Goal: Transaction & Acquisition: Obtain resource

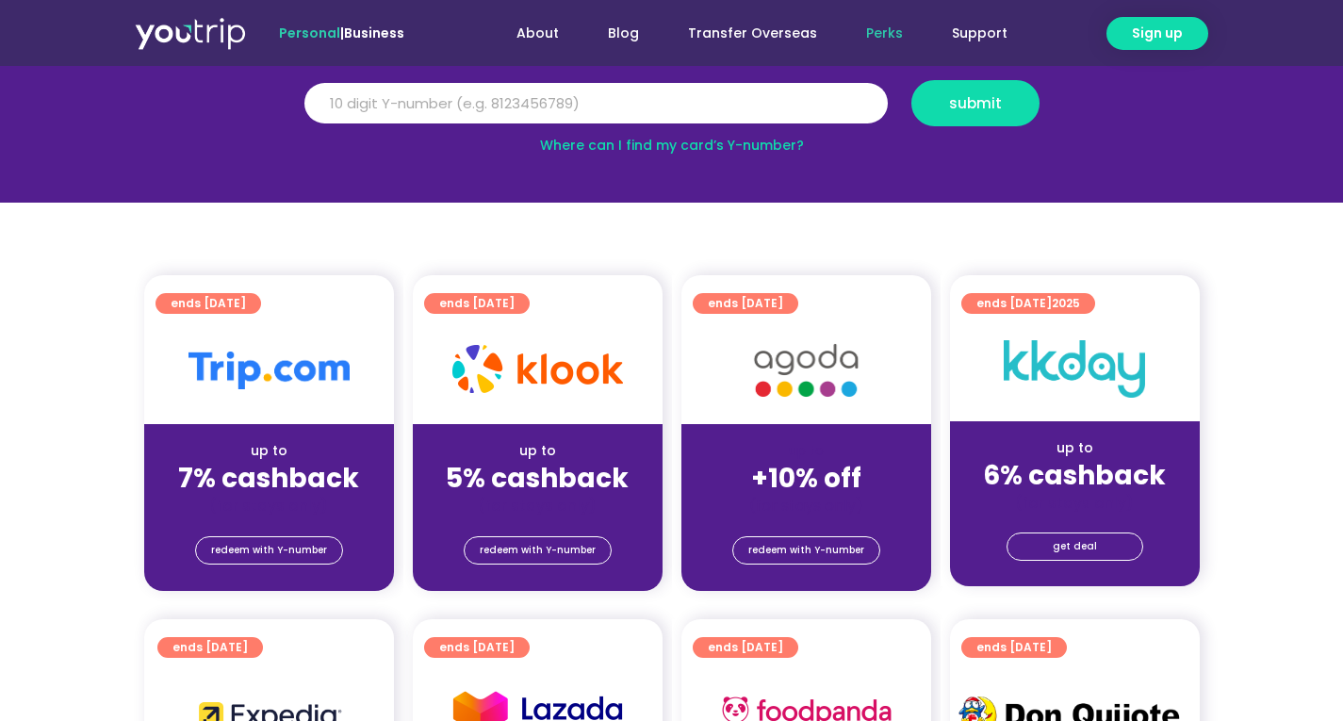
scroll to position [283, 0]
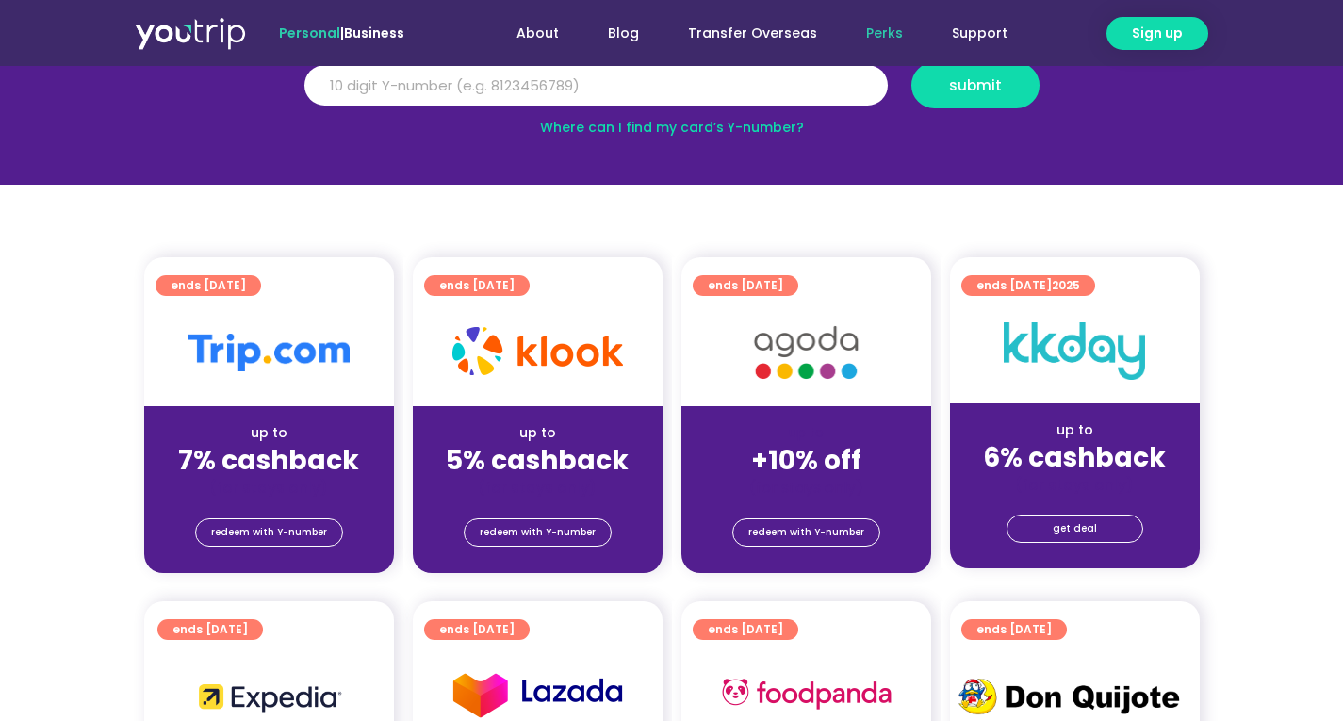
click at [298, 454] on strong "7% cashback" at bounding box center [268, 460] width 181 height 37
click at [271, 534] on span "redeem with Y-number" at bounding box center [269, 532] width 116 height 26
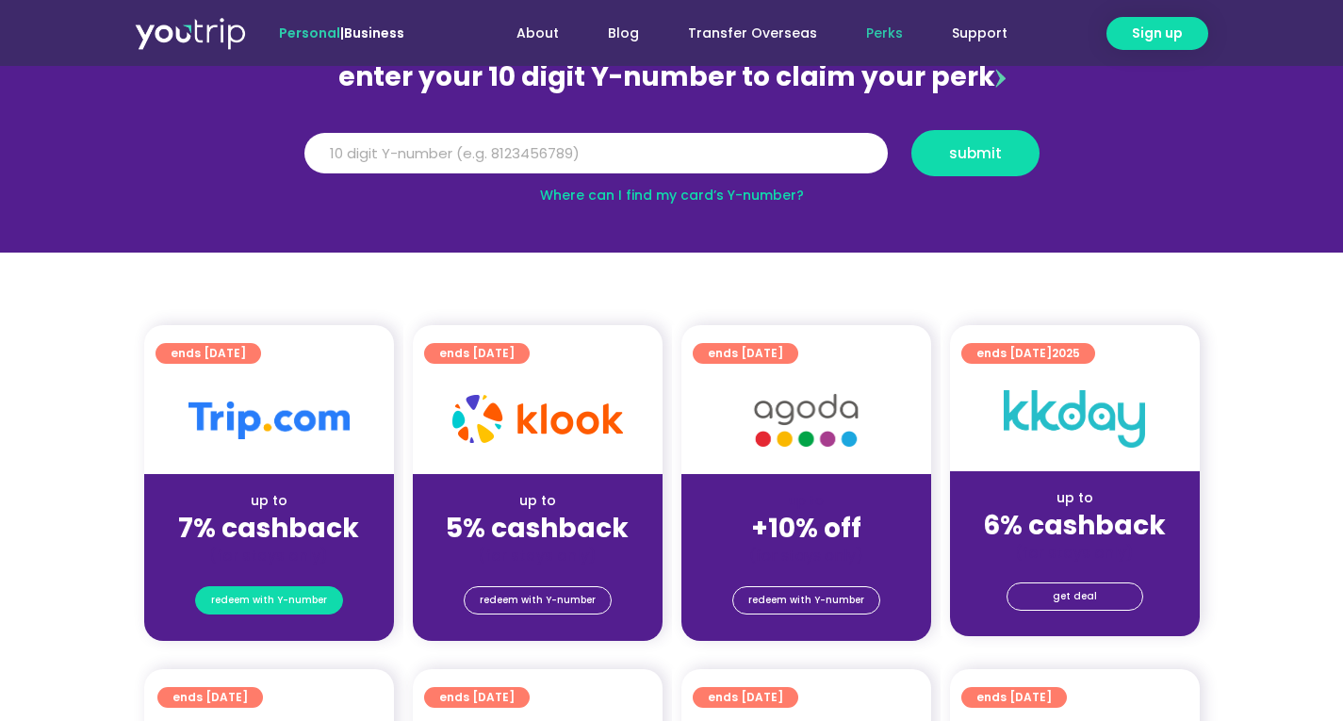
scroll to position [207, 0]
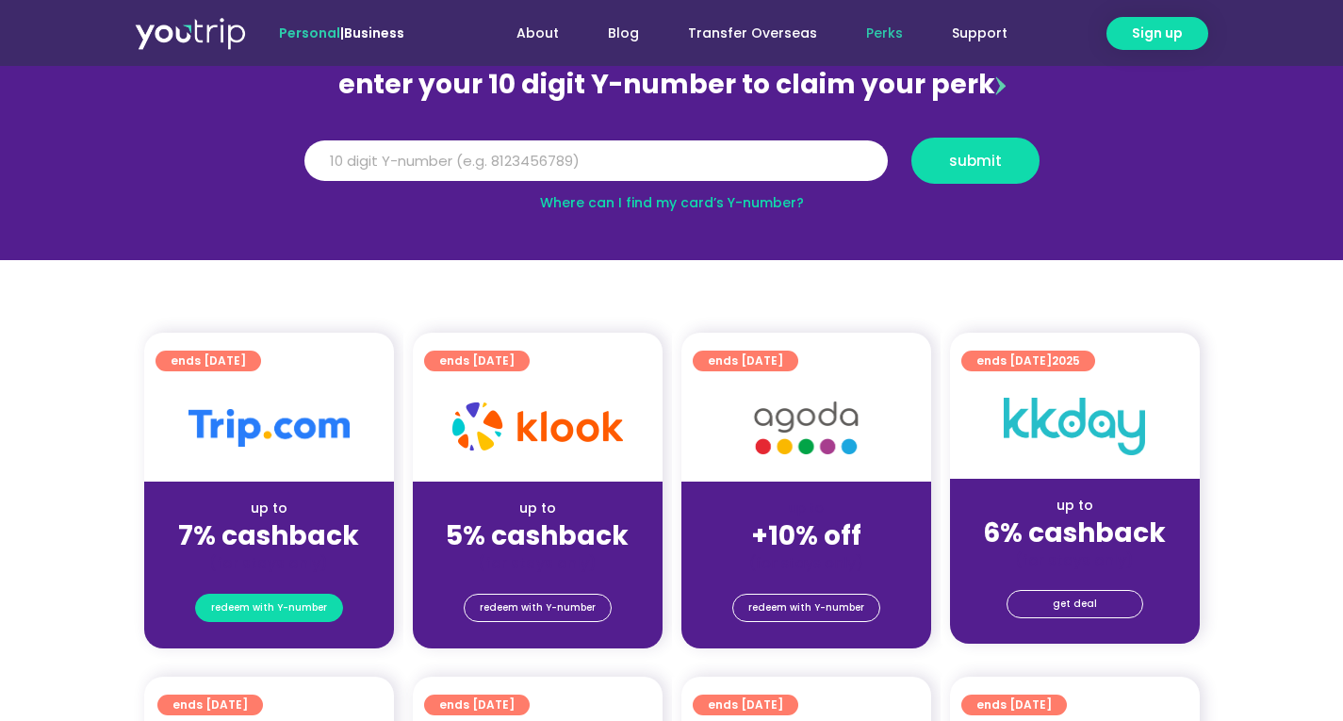
click at [254, 617] on span "redeem with Y-number" at bounding box center [269, 608] width 116 height 26
click at [479, 162] on input "Y Number" at bounding box center [595, 160] width 583 height 41
click at [421, 168] on input "Y Number" at bounding box center [595, 160] width 583 height 41
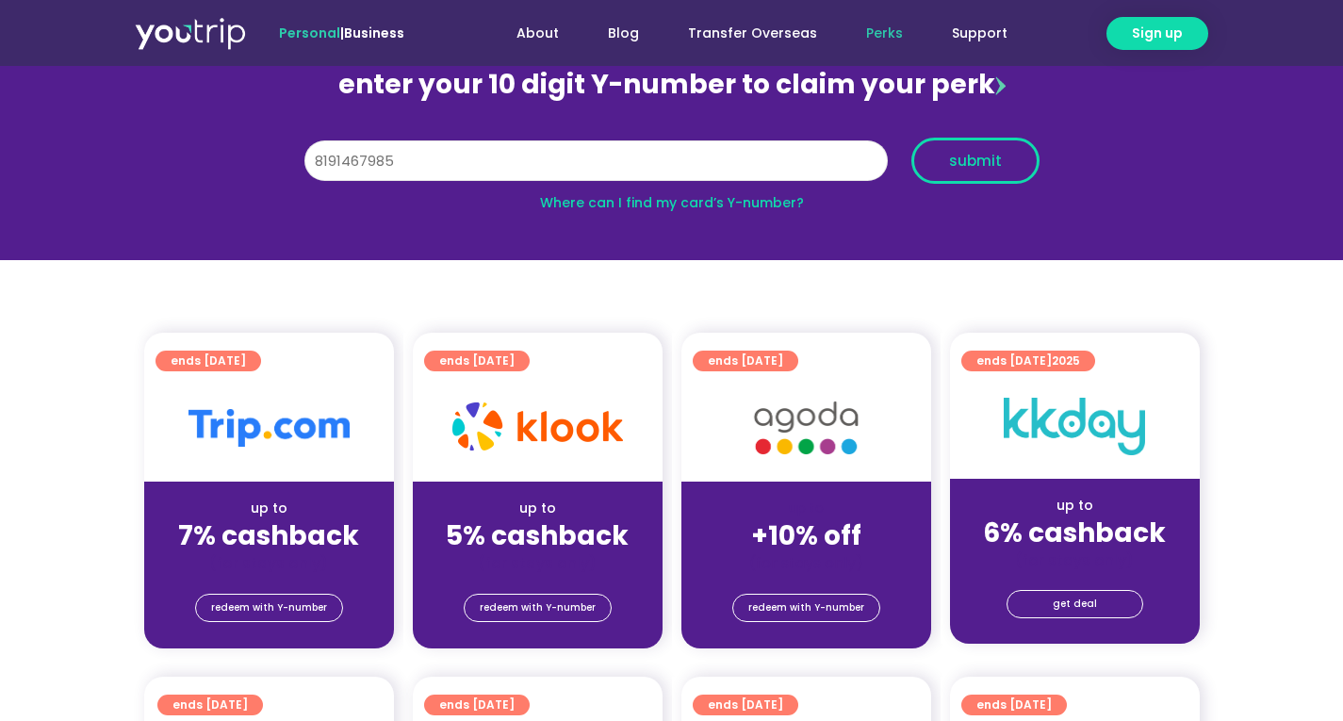
type input "8191467985"
click at [938, 178] on button "submit" at bounding box center [975, 161] width 128 height 46
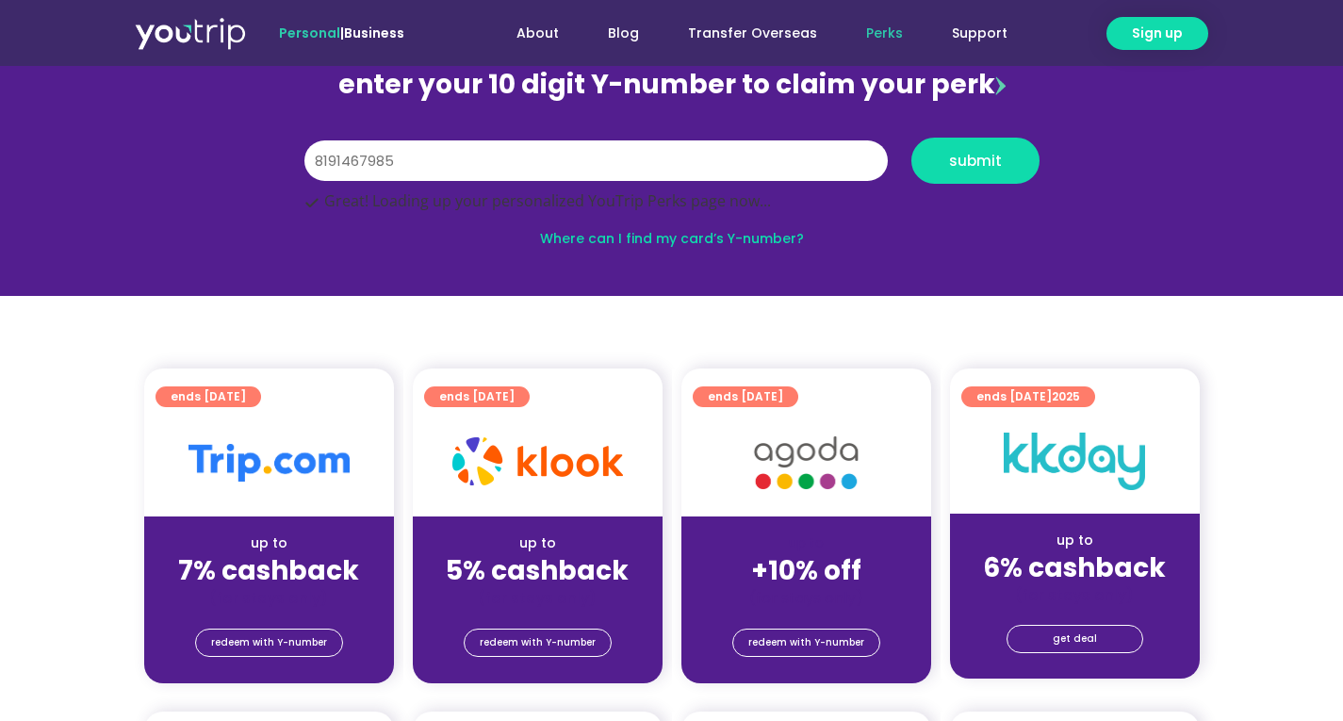
click at [532, 580] on strong "5% cashback" at bounding box center [537, 570] width 183 height 37
click at [528, 644] on span "redeem with Y-number" at bounding box center [538, 643] width 116 height 26
click at [490, 166] on input "8191467985" at bounding box center [595, 160] width 583 height 41
click at [408, 159] on input "8191467985" at bounding box center [595, 160] width 583 height 41
type input "8"
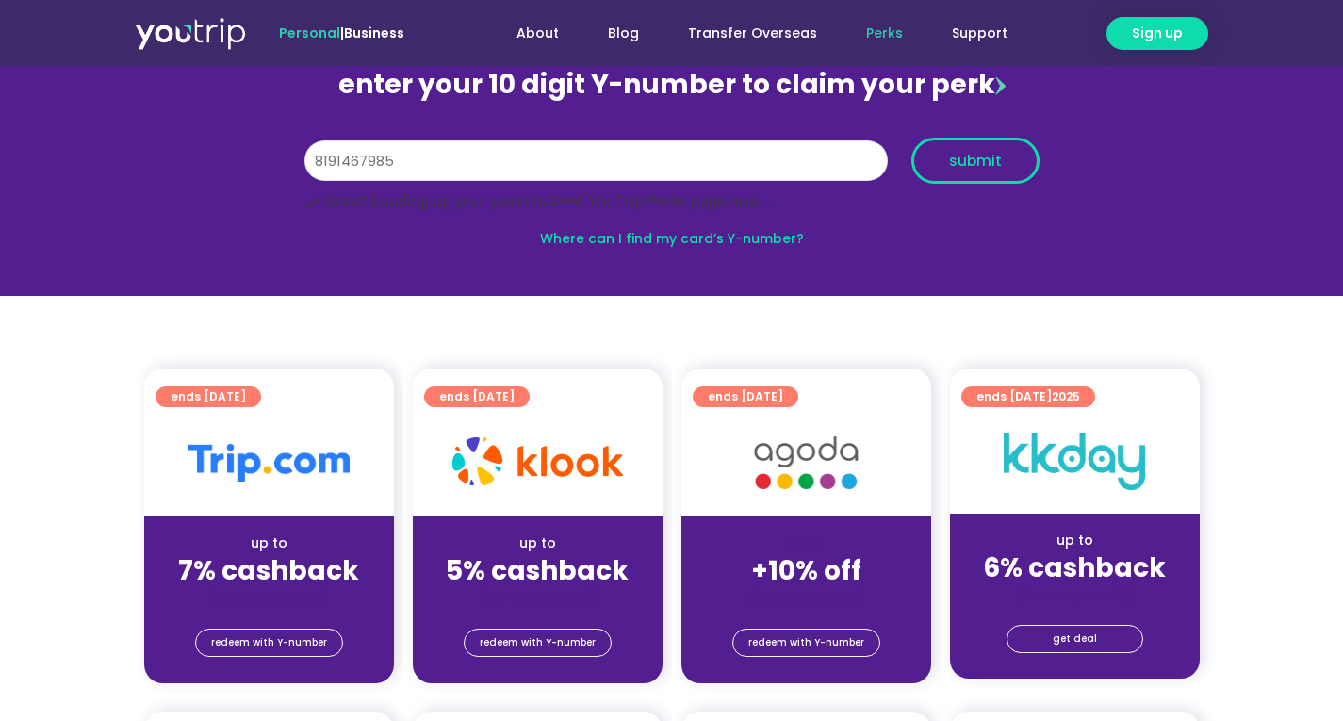
type input "8191467985"
click at [955, 164] on span "submit" at bounding box center [975, 161] width 53 height 14
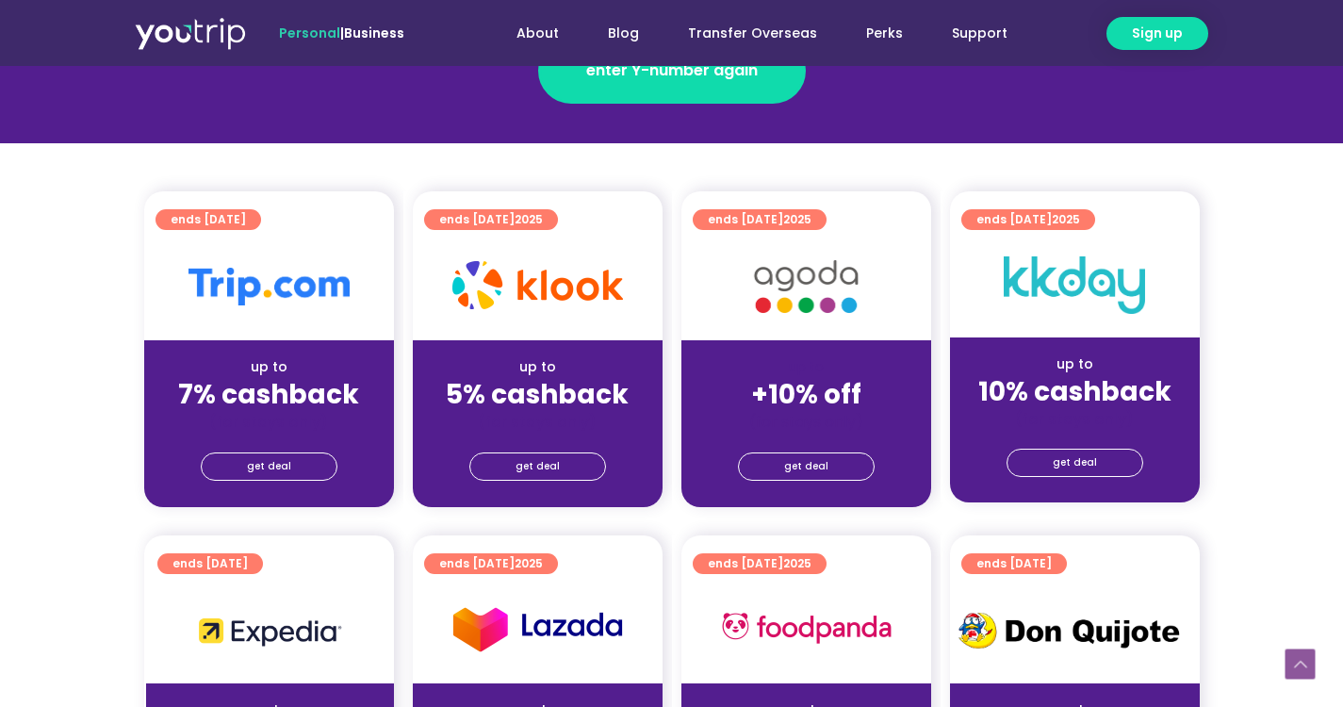
scroll to position [377, 0]
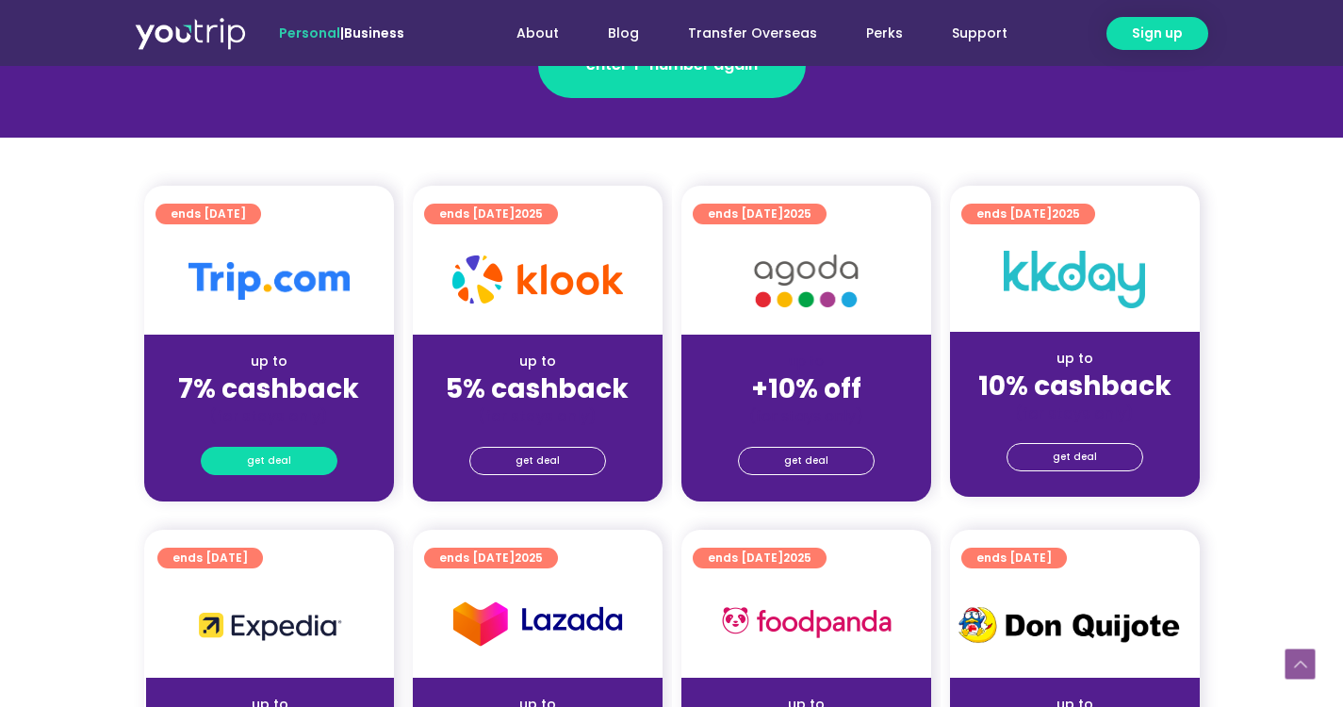
click at [286, 464] on span "get deal" at bounding box center [269, 461] width 44 height 26
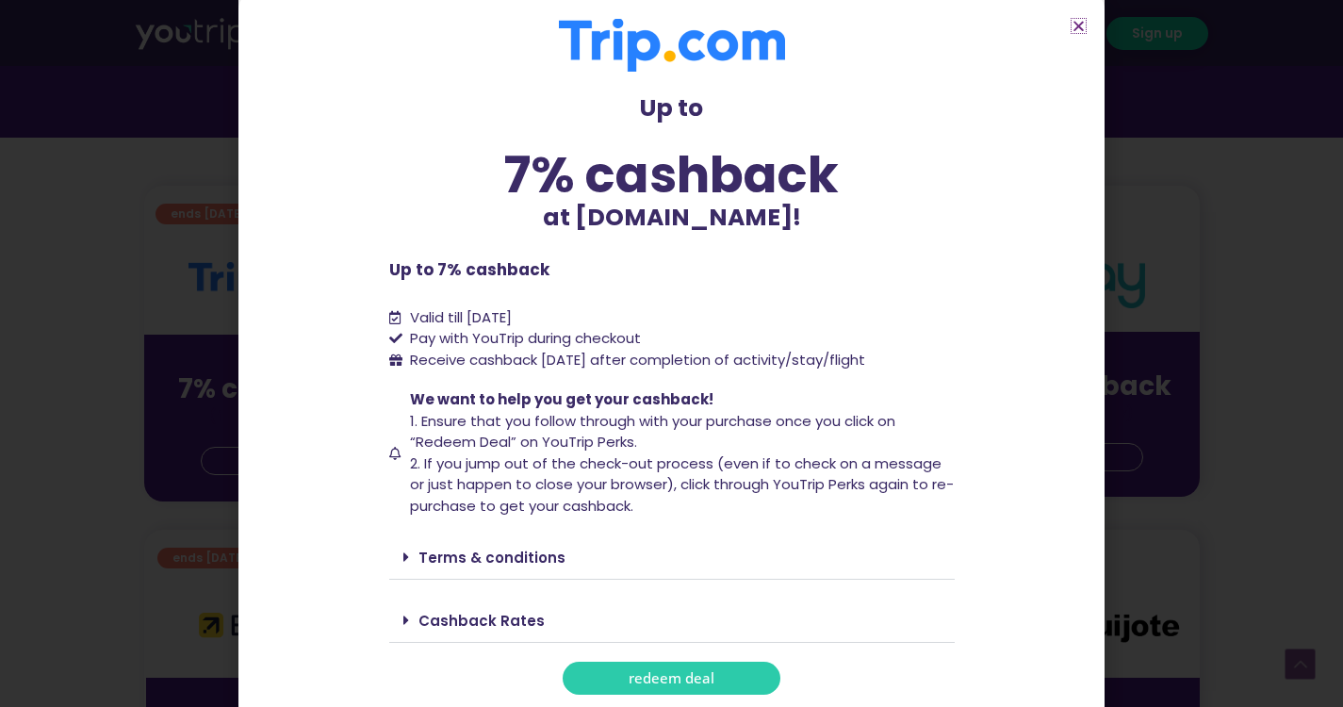
scroll to position [12, 0]
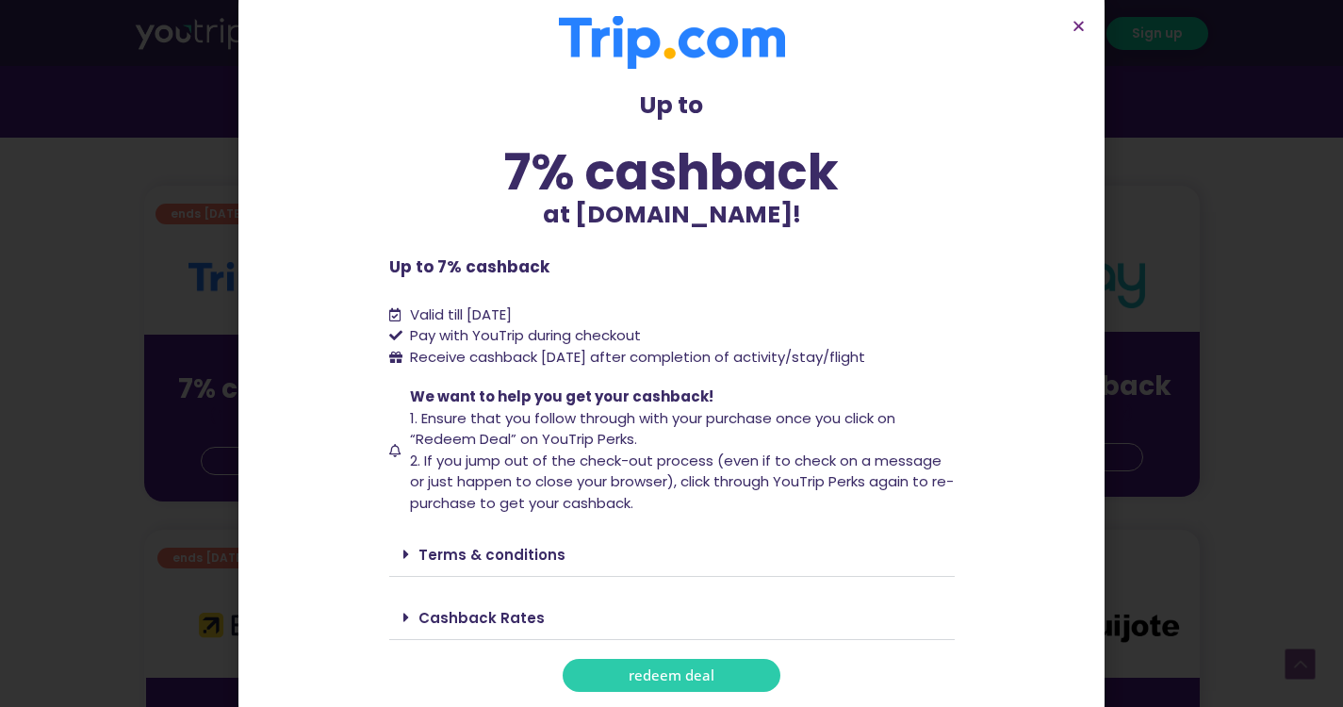
click at [403, 613] on span at bounding box center [410, 617] width 15 height 15
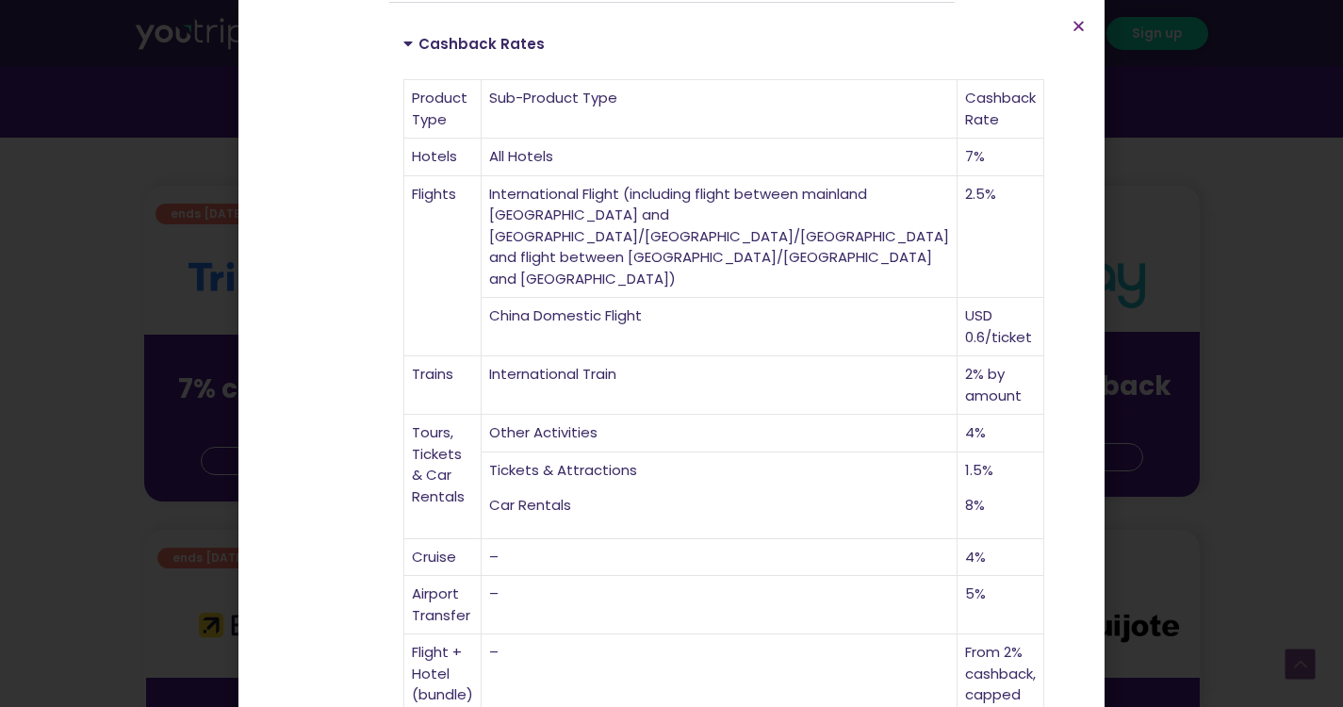
scroll to position [632, 0]
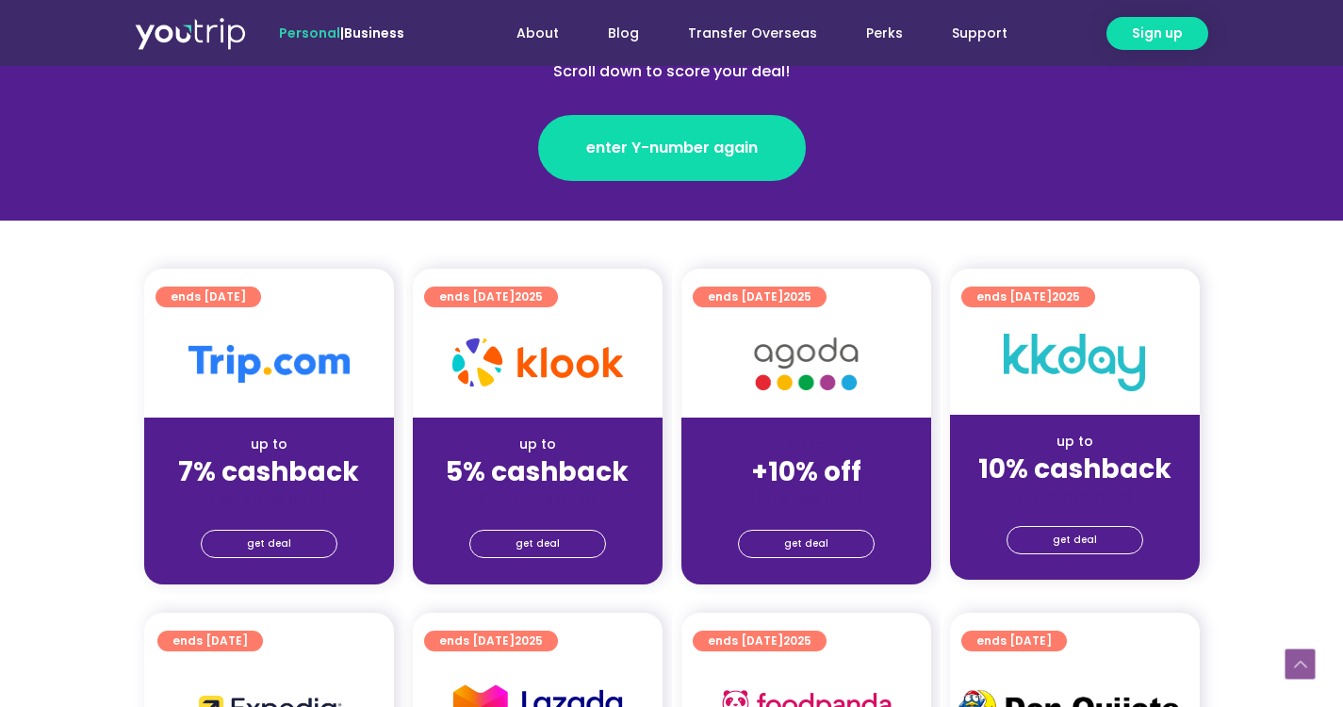
scroll to position [377, 0]
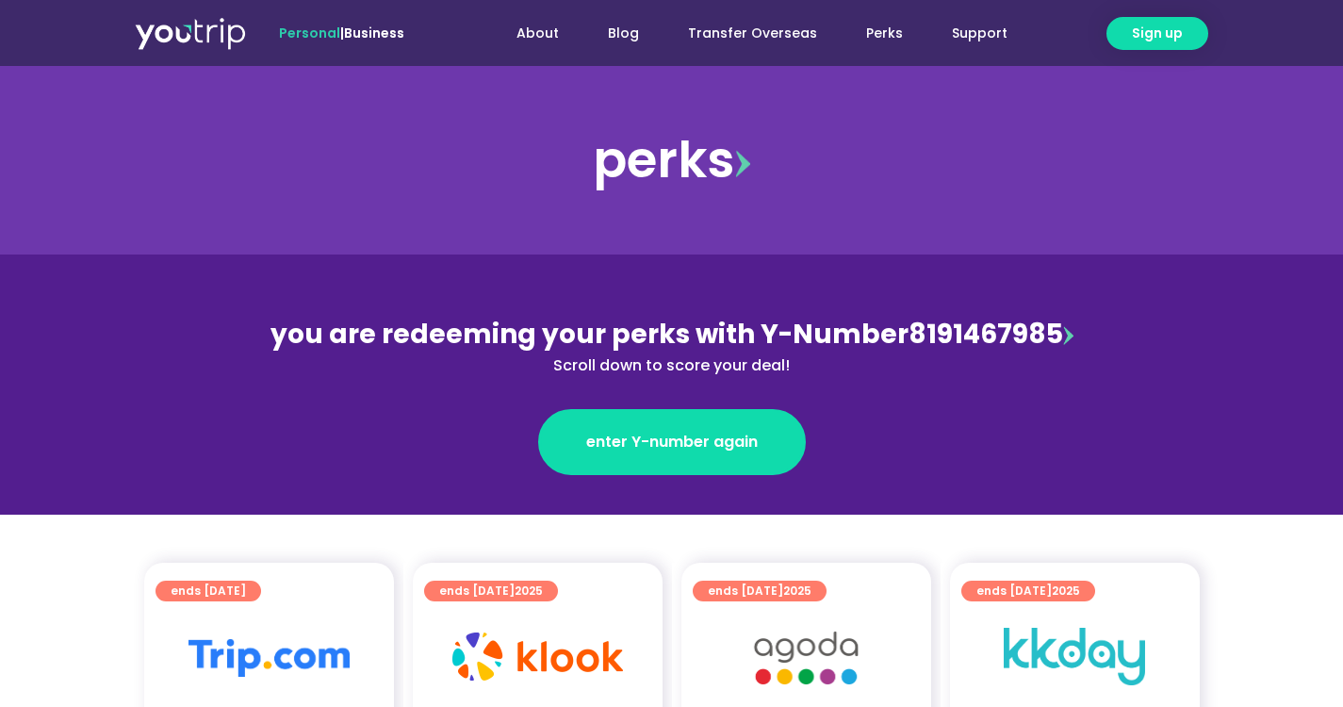
scroll to position [283, 0]
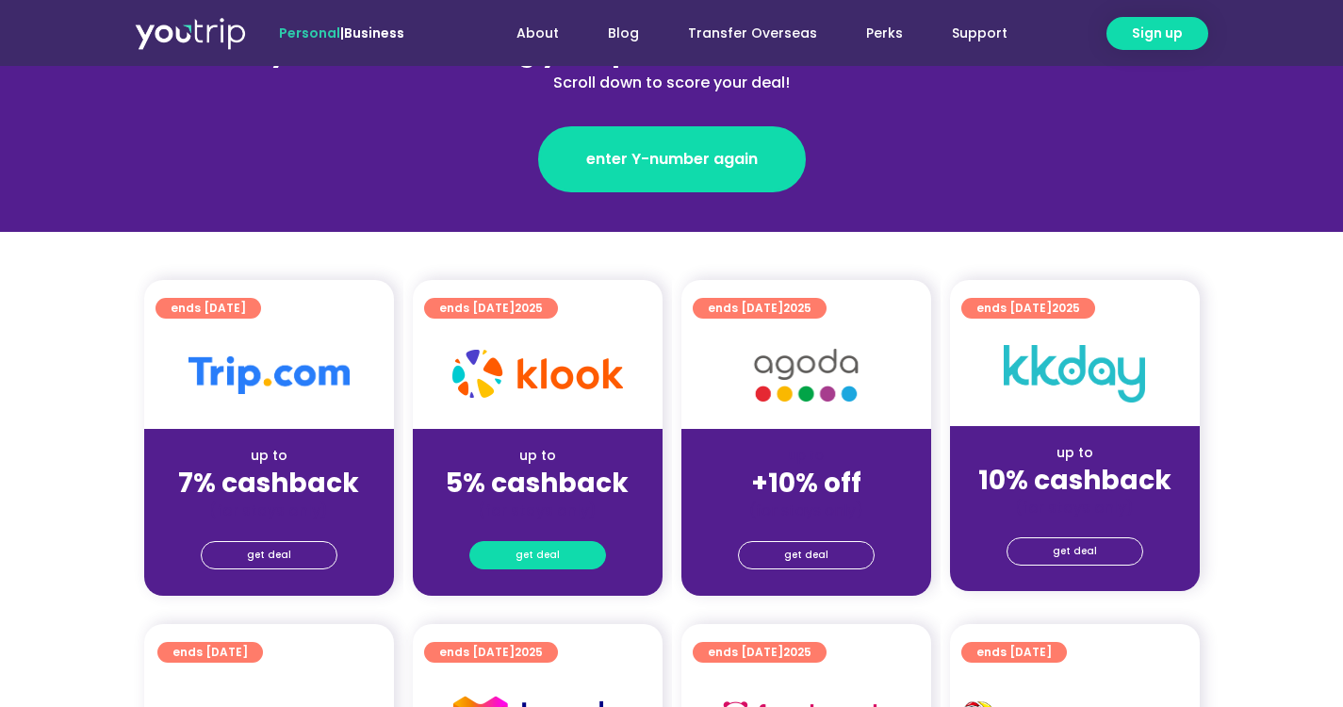
click at [562, 555] on link "get deal" at bounding box center [537, 555] width 137 height 28
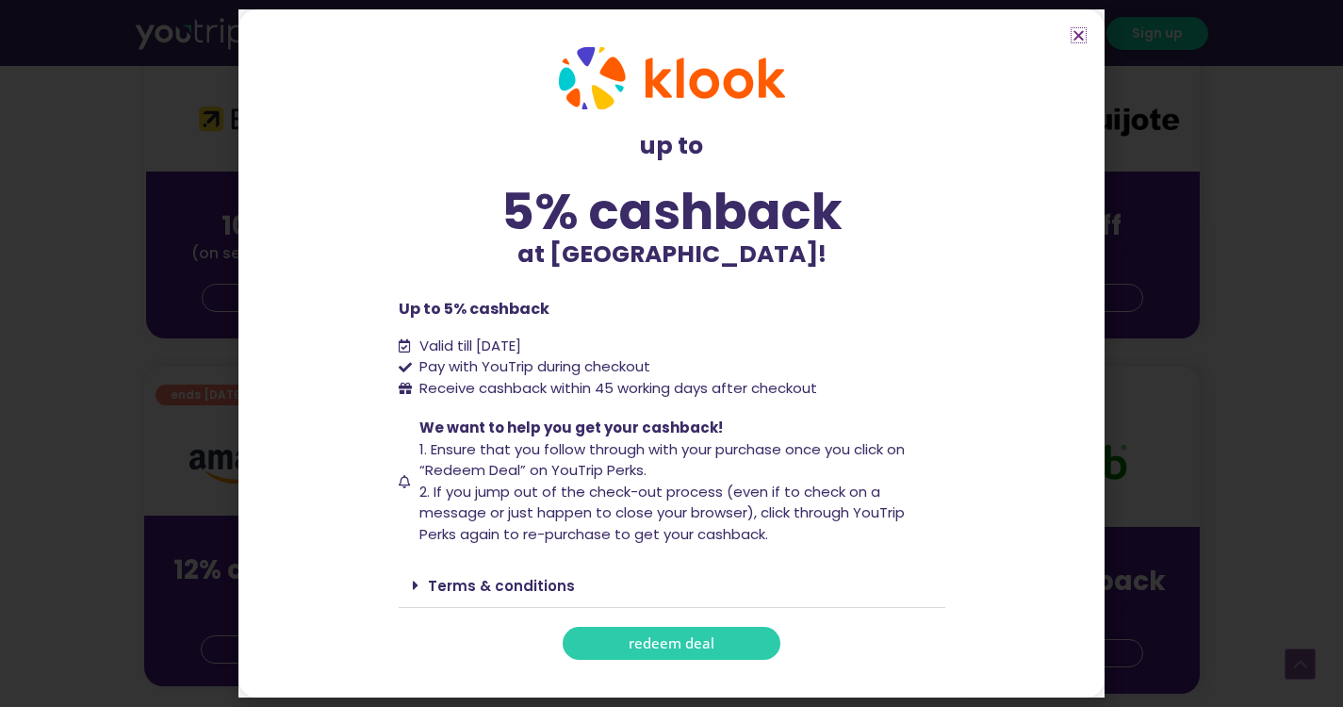
scroll to position [942, 0]
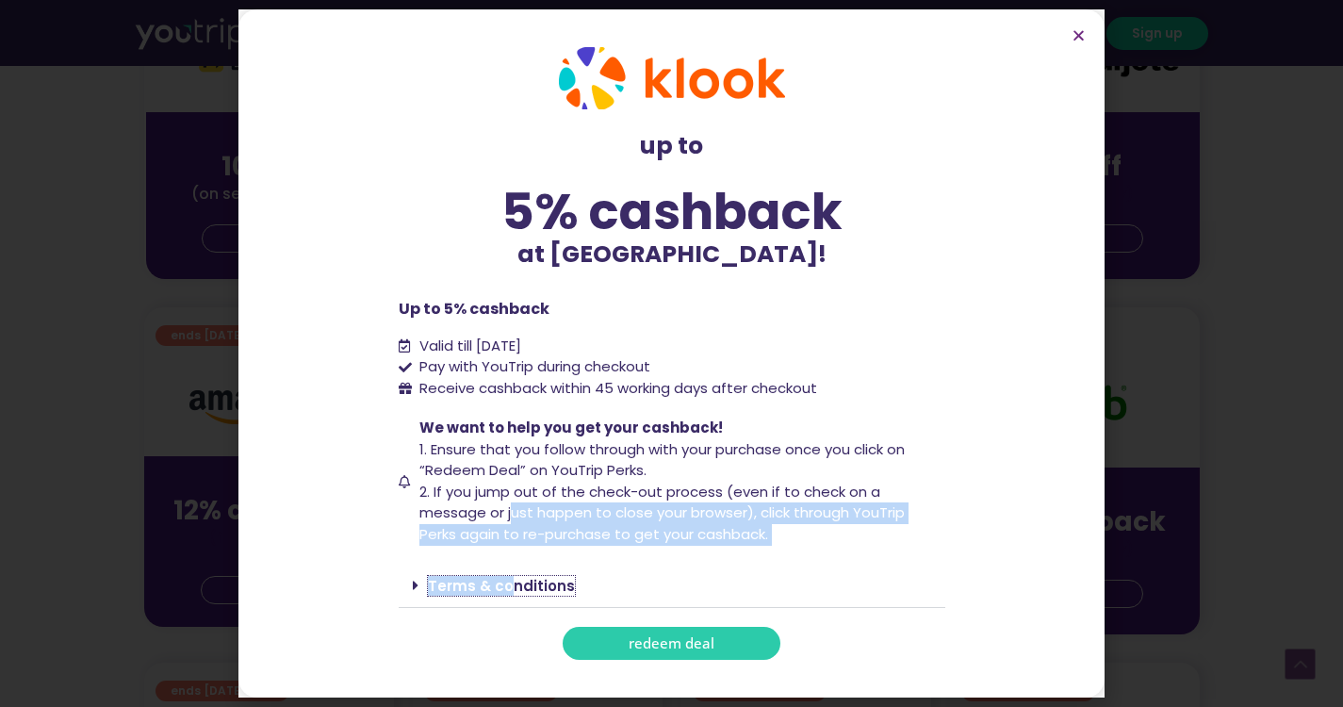
drag, startPoint x: 504, startPoint y: 578, endPoint x: 515, endPoint y: 503, distance: 75.2
click at [515, 504] on div "up to 5% cashback at Klook! up to 5% cashback at Klook! Up to 5% cashback Valid…" at bounding box center [671, 354] width 565 height 632
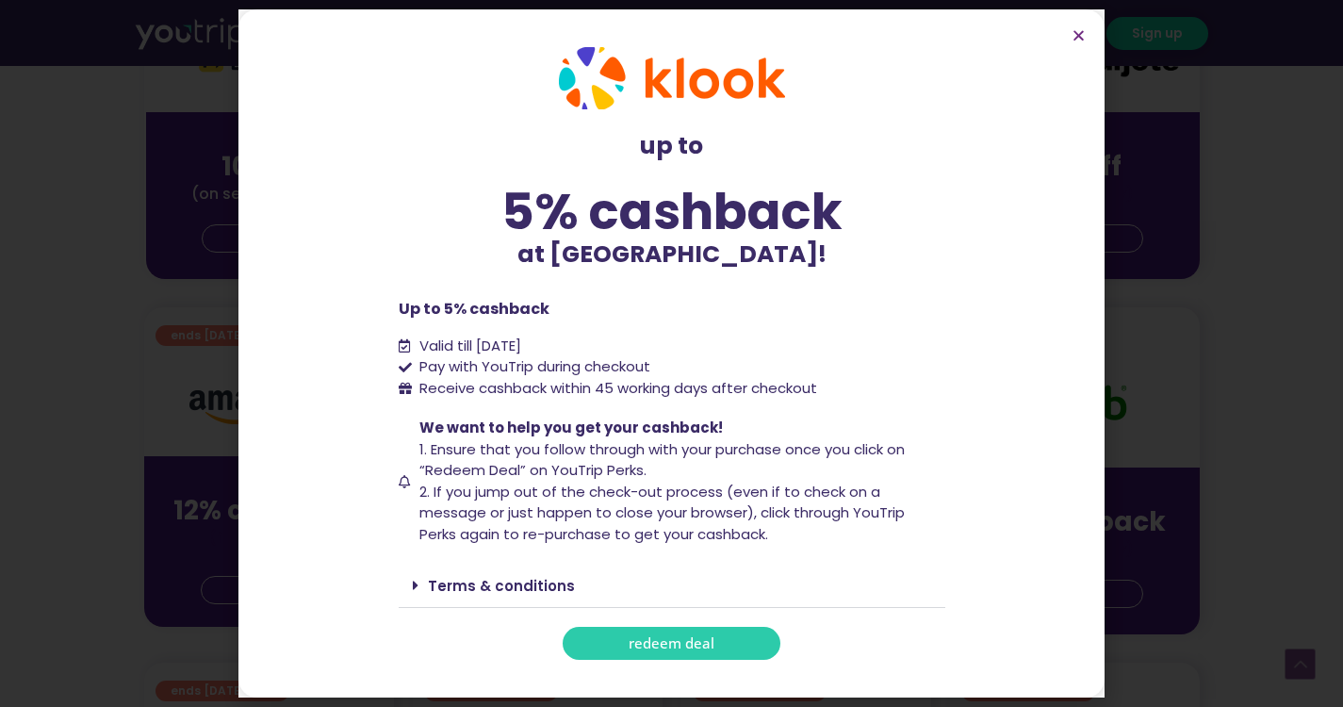
click at [778, 441] on span "1. Ensure that you follow through with your purchase once you click on “Redeem …" at bounding box center [661, 459] width 485 height 41
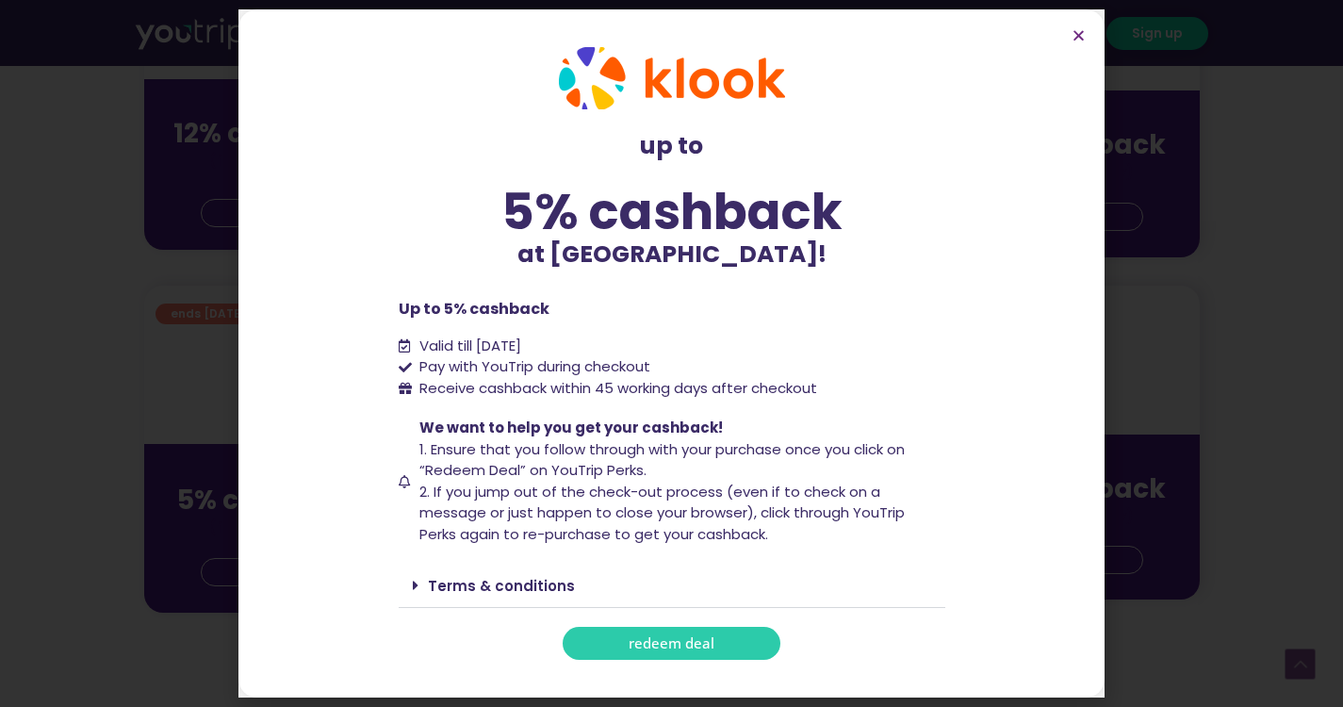
click at [585, 477] on span "1. Ensure that you follow through with your purchase once you click on “Redeem …" at bounding box center [661, 459] width 485 height 41
click at [994, 269] on section "up to 5% cashback at Klook! up to 5% cashback at Klook! Up to 5% cashback Valid…" at bounding box center [671, 353] width 866 height 689
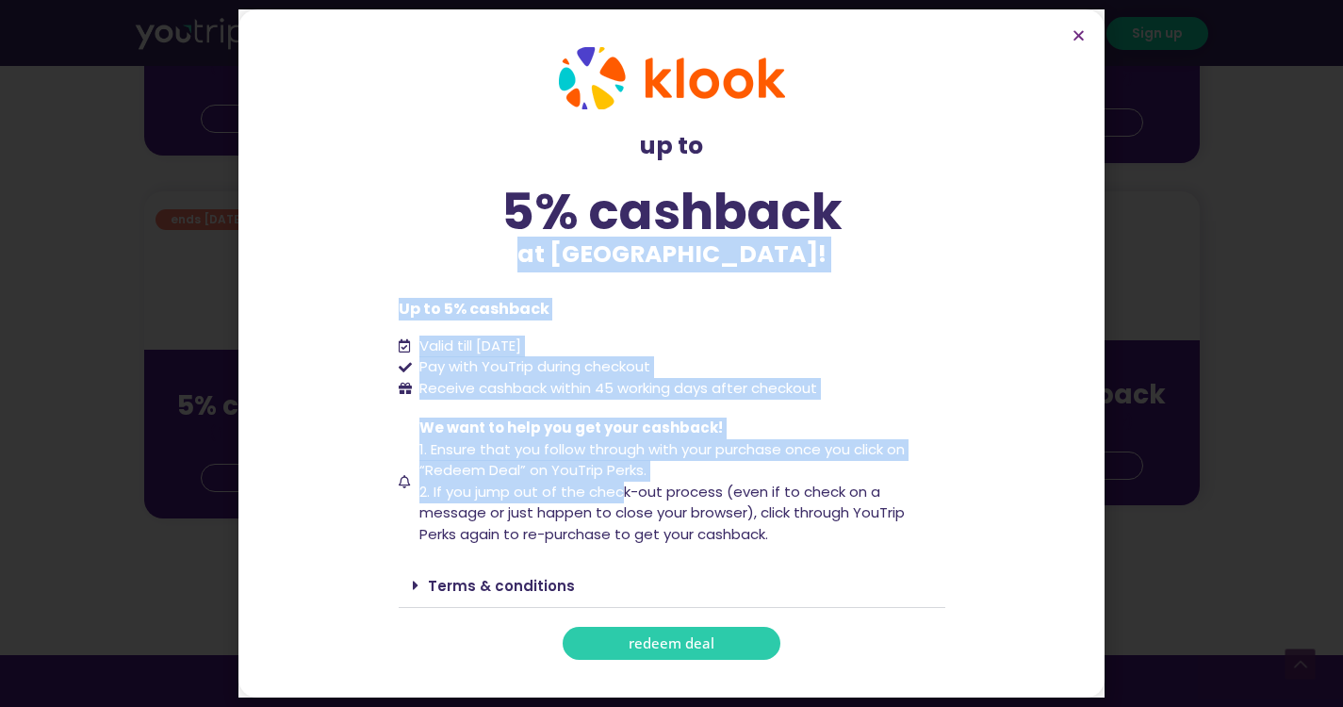
drag, startPoint x: 621, startPoint y: 482, endPoint x: 608, endPoint y: 277, distance: 204.9
click at [608, 272] on div "up to 5% cashback at Klook! up to 5% cashback at Klook! Up to 5% cashback Valid…" at bounding box center [671, 354] width 565 height 632
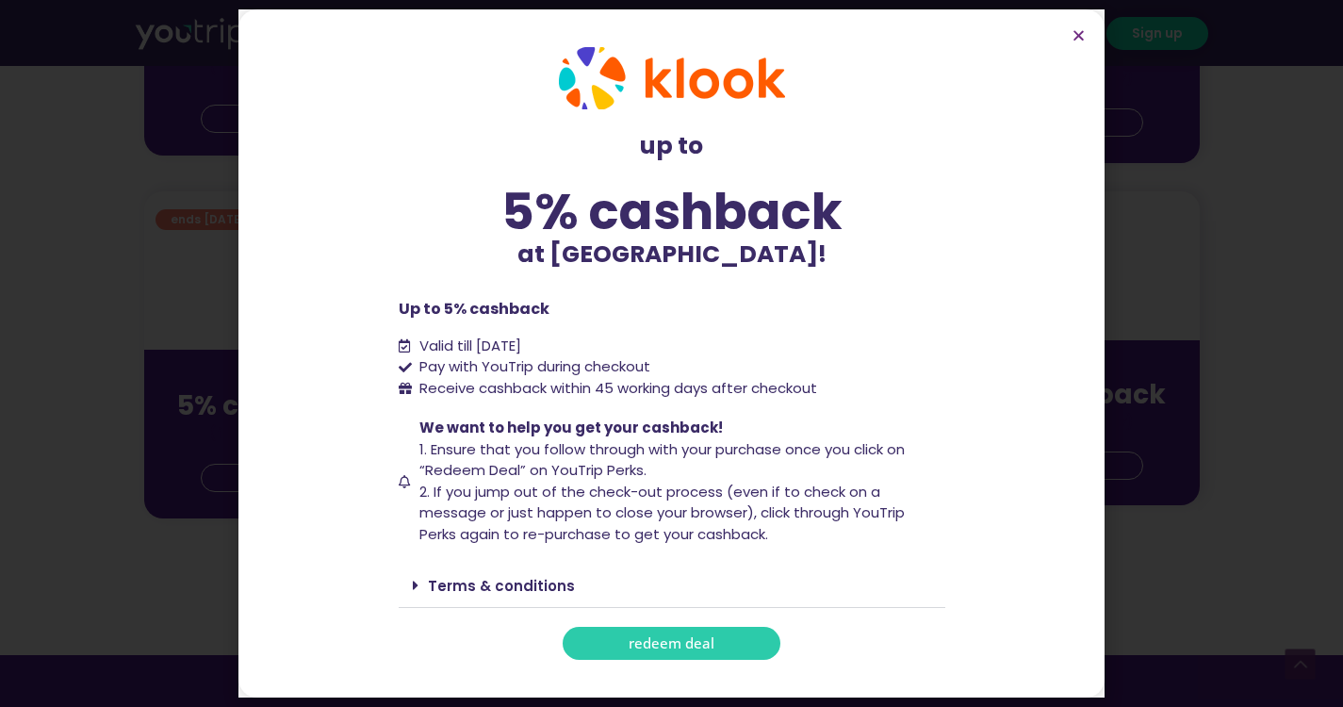
click at [652, 506] on span "2. If you jump out of the check-out process (even if to check on a message or j…" at bounding box center [661, 513] width 485 height 62
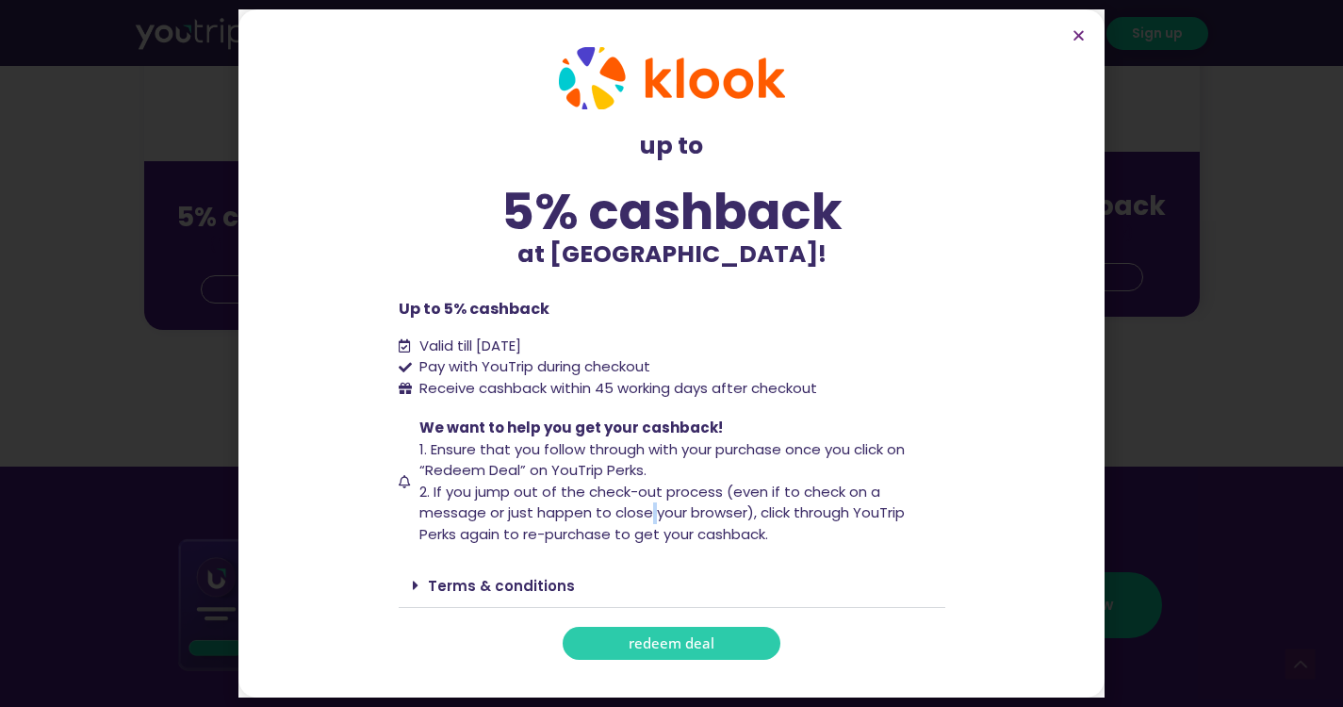
scroll to position [1640, 0]
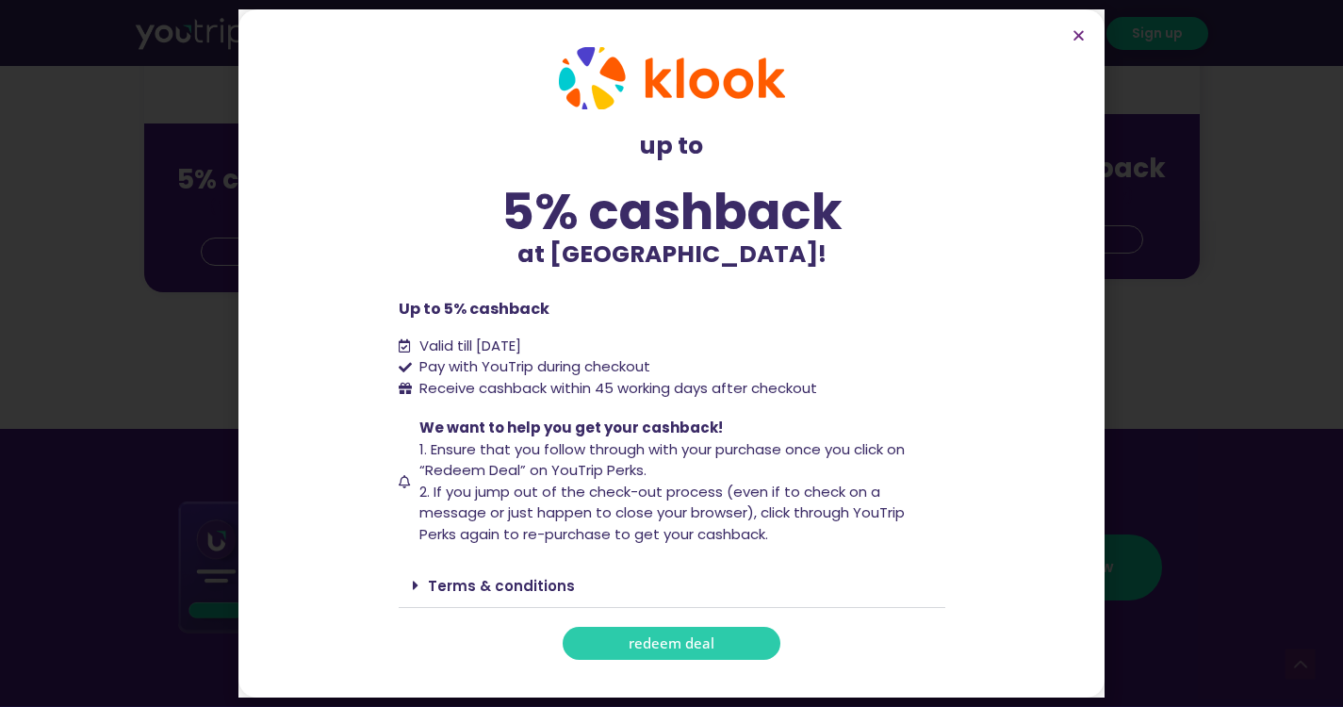
click at [413, 583] on icon at bounding box center [416, 585] width 6 height 15
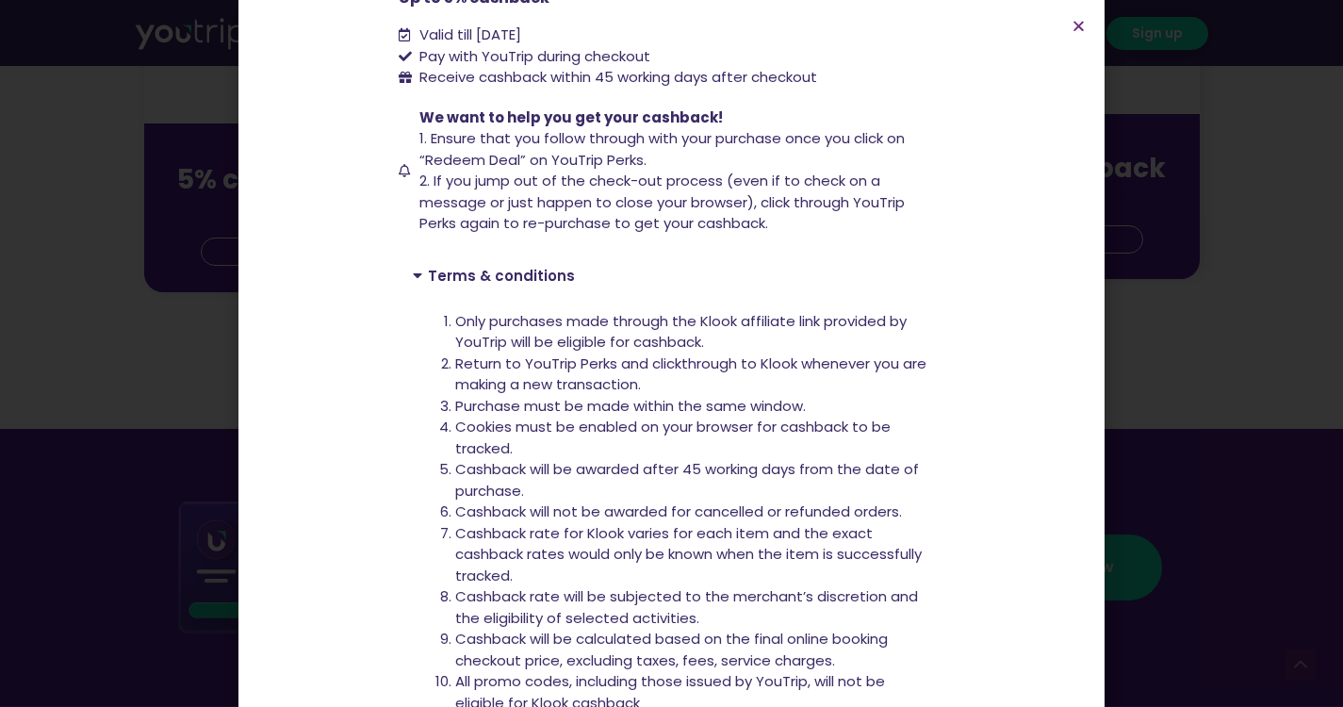
scroll to position [463, 0]
